Goal: Navigation & Orientation: Find specific page/section

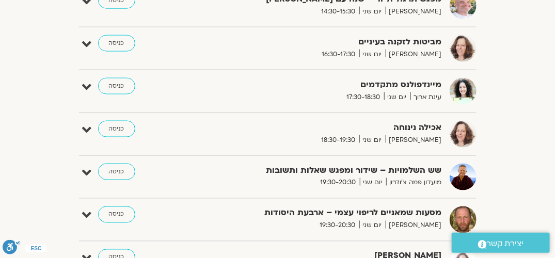
scroll to position [401, 0]
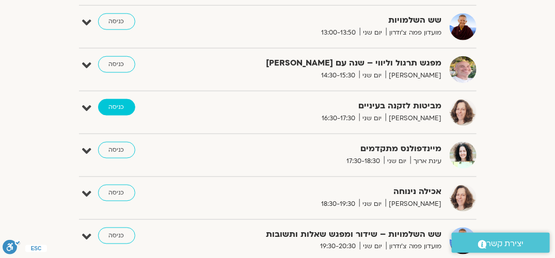
click at [122, 105] on link "כניסה" at bounding box center [116, 107] width 37 height 17
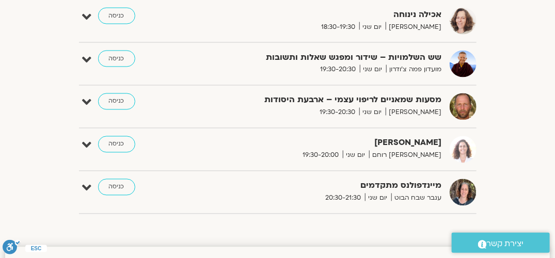
scroll to position [592, 0]
